Goal: Register for event/course

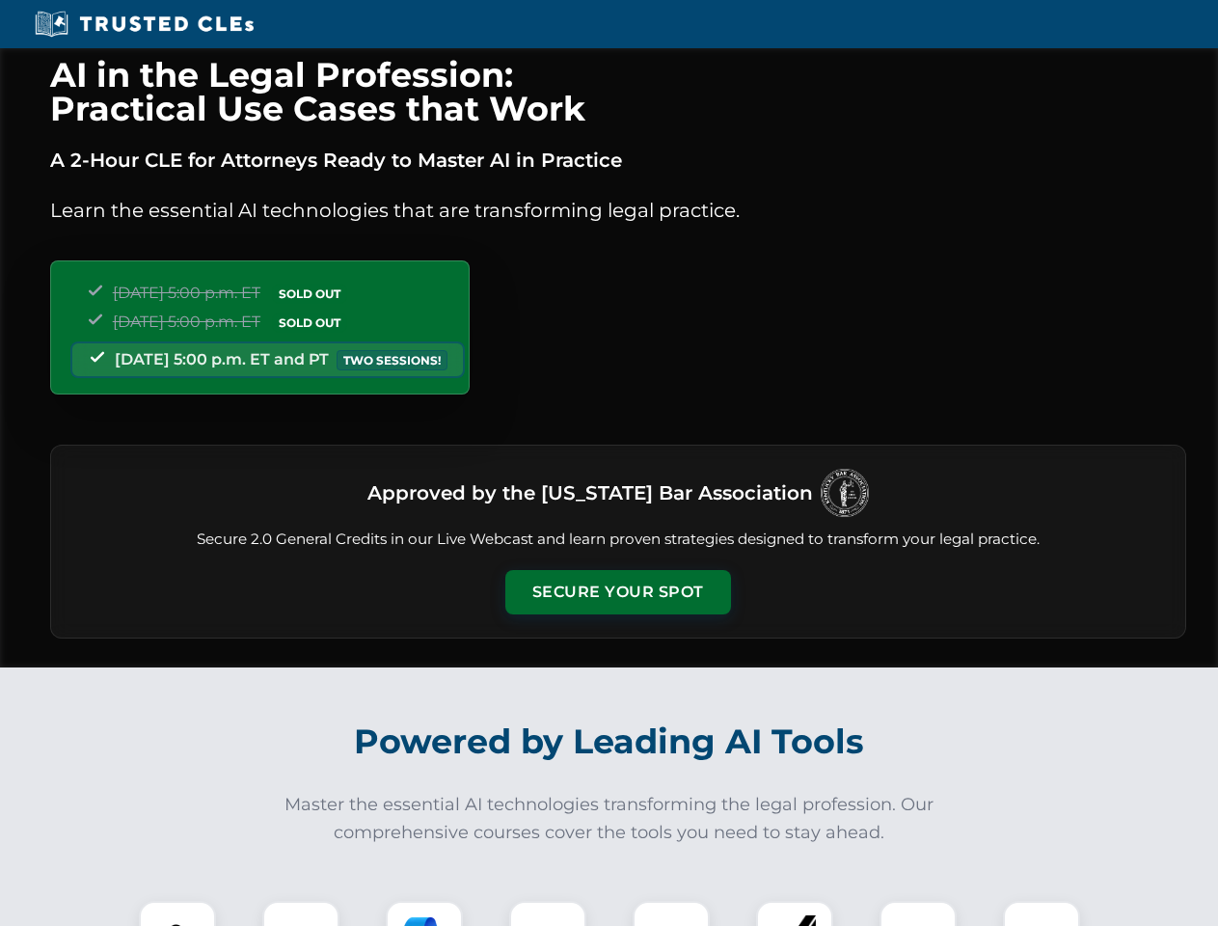
click at [617, 592] on button "Secure Your Spot" at bounding box center [618, 592] width 226 height 44
click at [177, 913] on img at bounding box center [177, 939] width 56 height 56
click at [301, 913] on div at bounding box center [300, 939] width 77 height 77
